Goal: Information Seeking & Learning: Learn about a topic

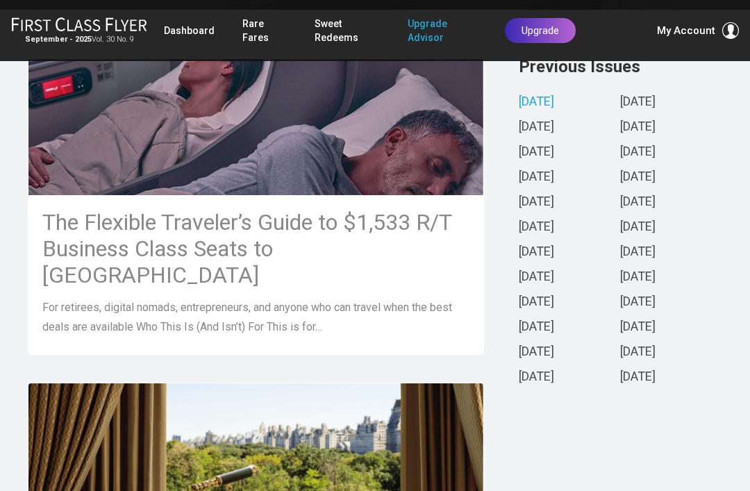
scroll to position [371, 0]
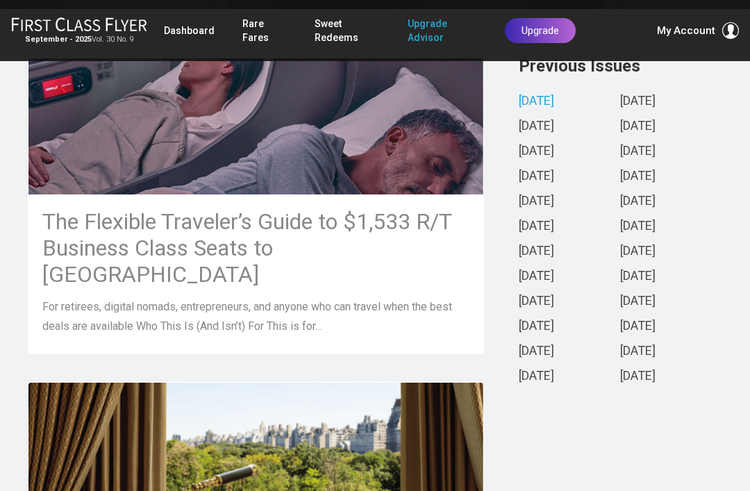
click at [240, 232] on h3 "The Flexible Traveler’s Guide to $1,533 R/T Business Class Seats to [GEOGRAPHIC…" at bounding box center [255, 247] width 427 height 79
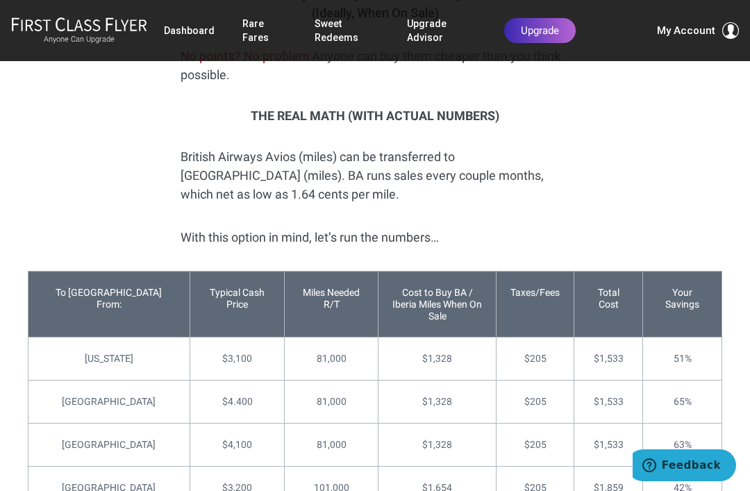
scroll to position [3281, 0]
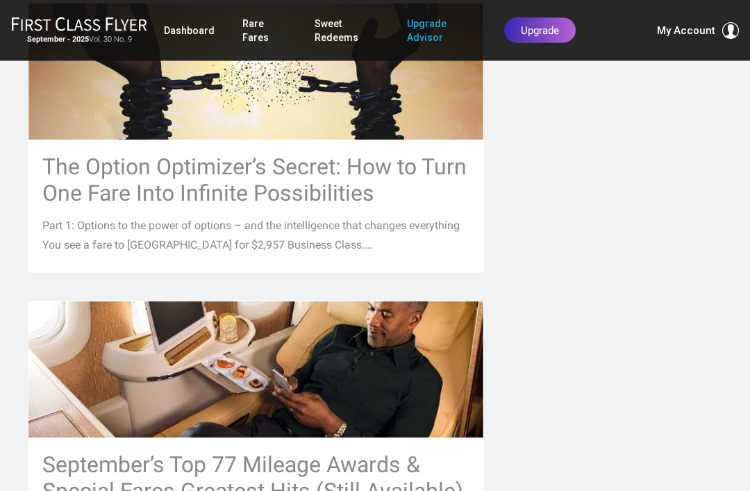
scroll to position [1049, 0]
click at [287, 153] on h3 "The Option Optimizer’s Secret: How to Turn One Fare Into Infinite Possibilities" at bounding box center [255, 179] width 427 height 53
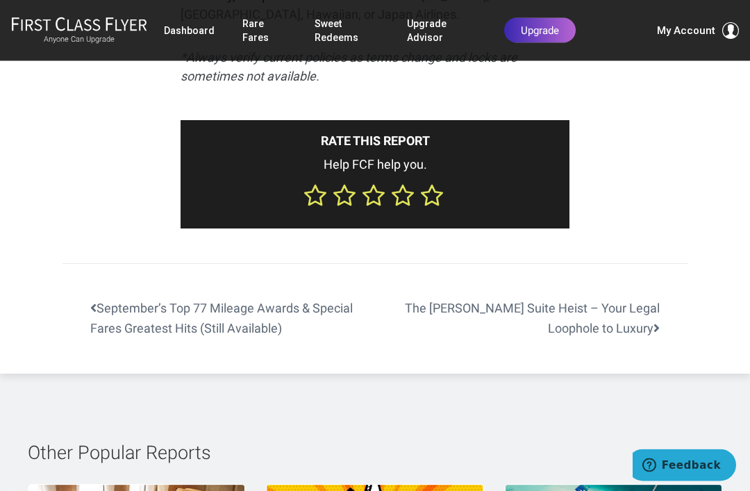
scroll to position [4591, 0]
click at [241, 332] on link "September’s Top 77 Mileage Awards & Special Fares Greatest Hits (Still Availabl…" at bounding box center [218, 318] width 312 height 40
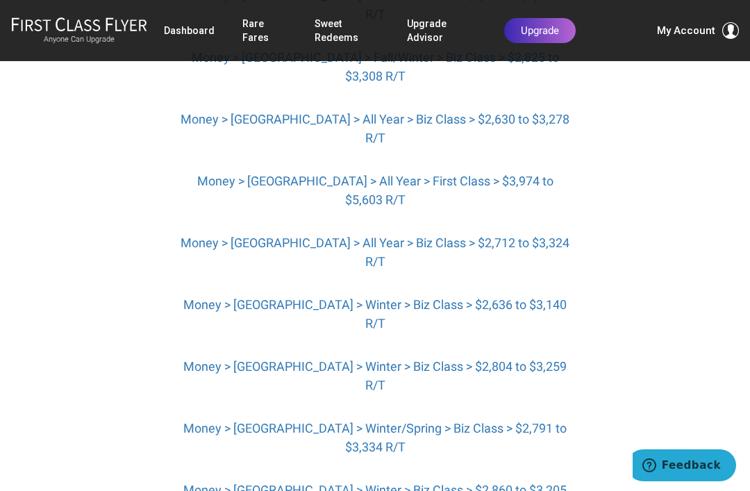
scroll to position [4087, 0]
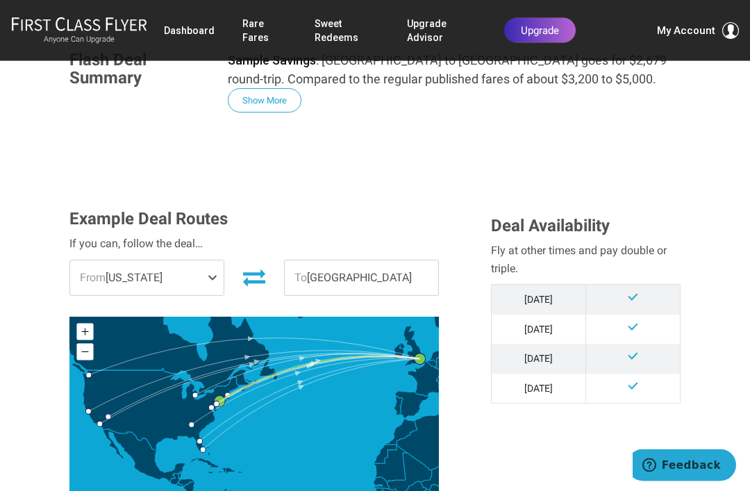
scroll to position [285, 0]
click at [210, 260] on span at bounding box center [215, 277] width 17 height 35
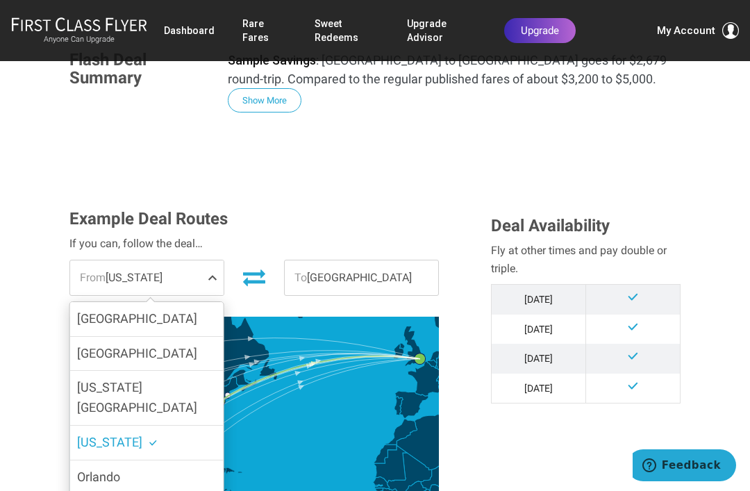
click at [122, 435] on span "New York" at bounding box center [109, 442] width 65 height 15
click at [0, 0] on input "New York" at bounding box center [0, 0] width 0 height 0
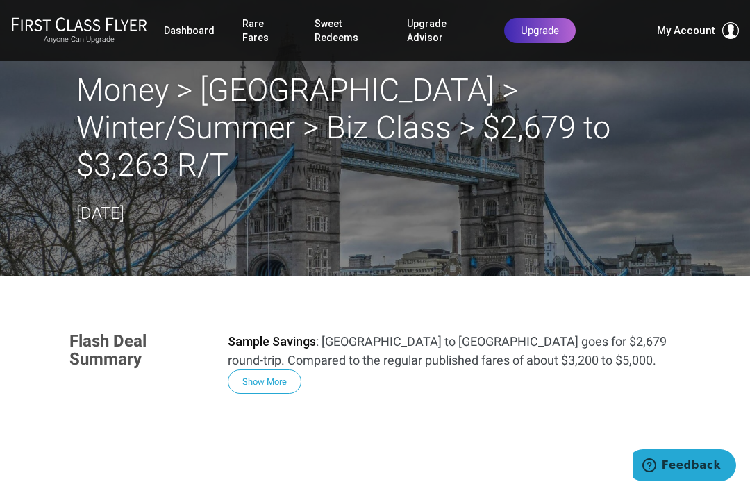
scroll to position [0, 0]
